Goal: Browse casually: Explore the website without a specific task or goal

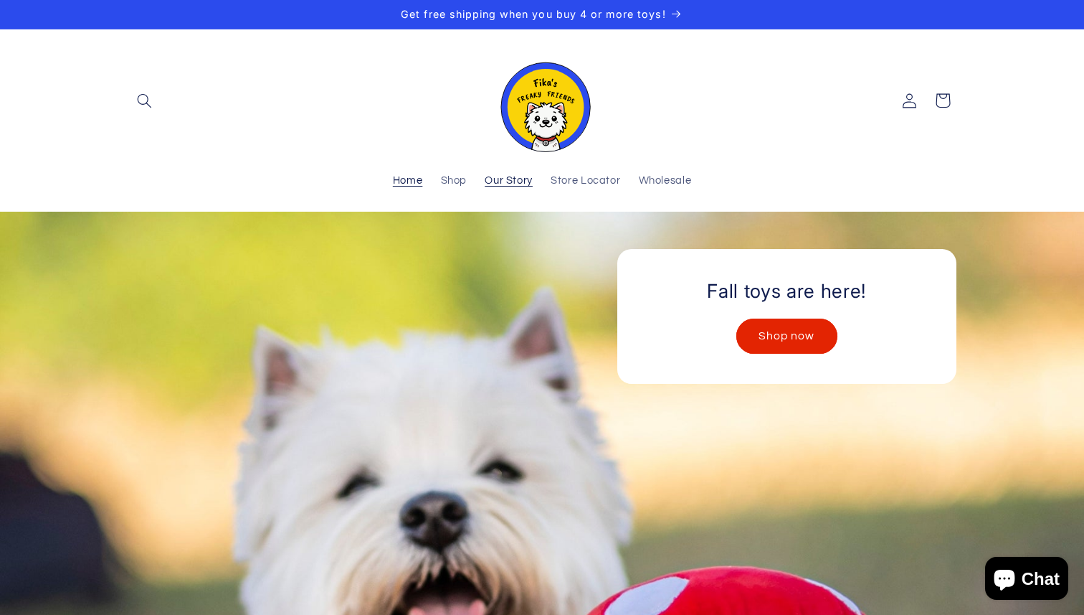
click at [494, 174] on span "Our Story" at bounding box center [509, 181] width 48 height 14
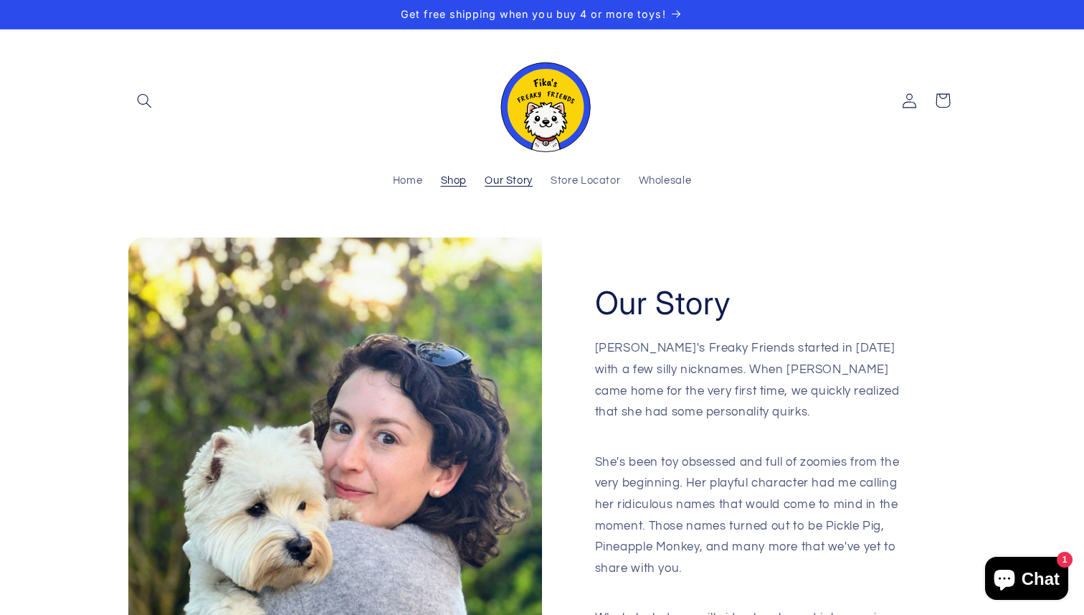
click at [447, 185] on span "Shop" at bounding box center [454, 181] width 27 height 14
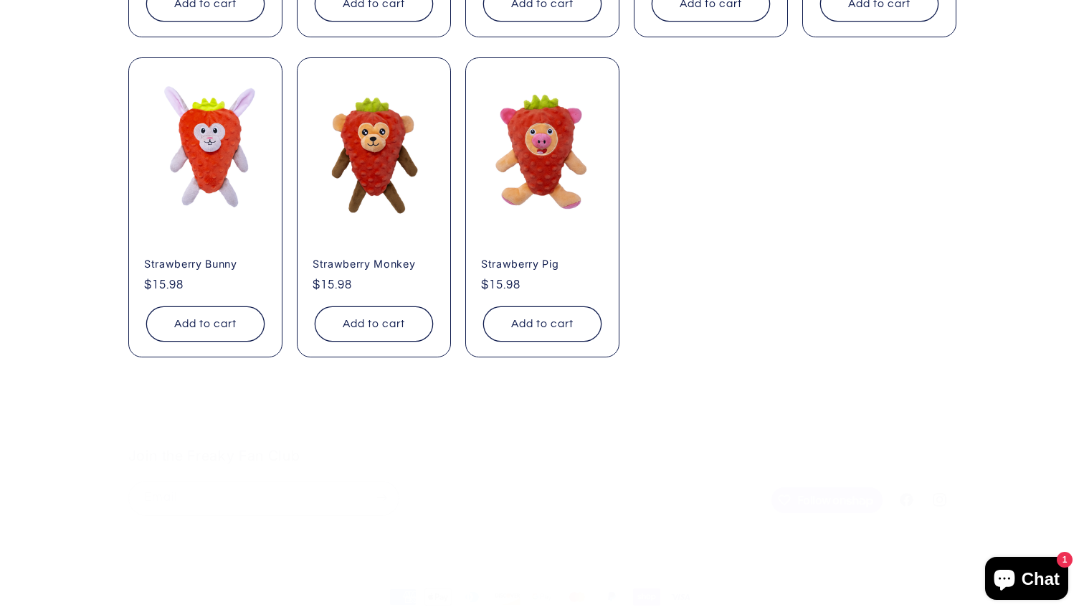
scroll to position [1287, 0]
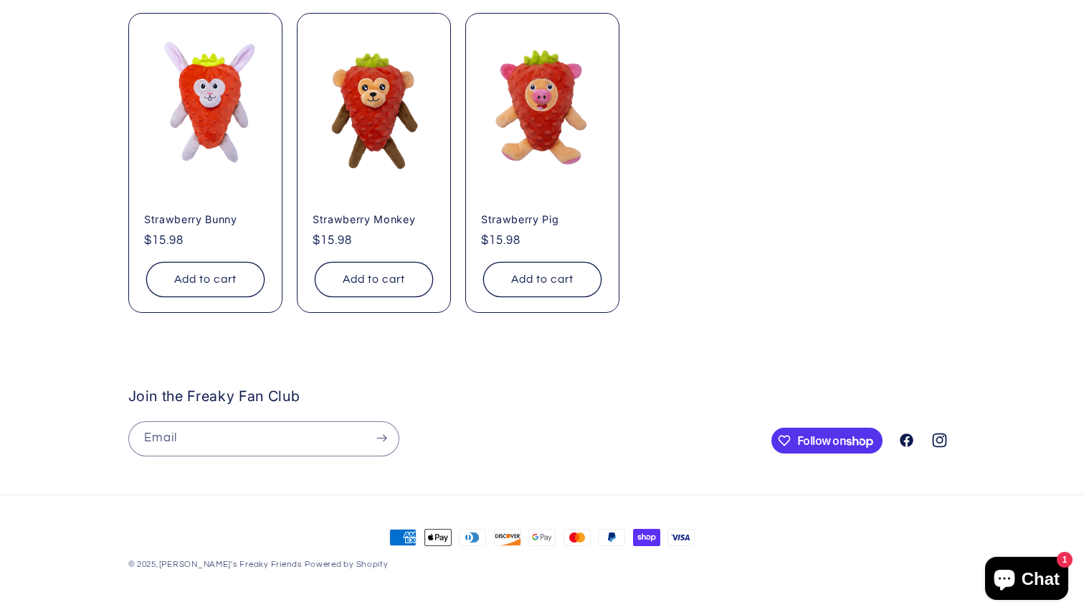
click at [941, 437] on icon at bounding box center [940, 439] width 14 height 14
